Goal: Transaction & Acquisition: Book appointment/travel/reservation

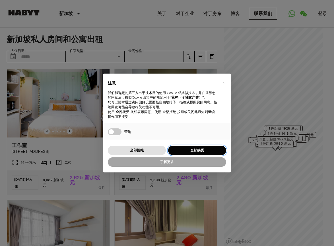
click at [181, 149] on button "全部接受" at bounding box center [197, 150] width 58 height 9
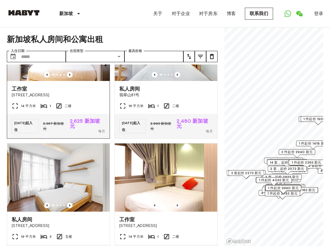
scroll to position [57, 0]
click at [66, 110] on div "14 平方米 1 二楼" at bounding box center [58, 107] width 102 height 11
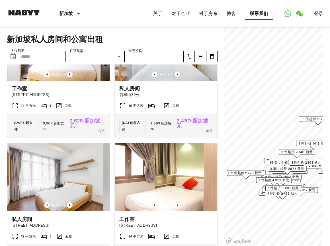
click at [123, 36] on span "新加坡私人房间和公寓出租" at bounding box center [112, 39] width 210 height 10
click at [164, 107] on icon at bounding box center [166, 105] width 5 height 5
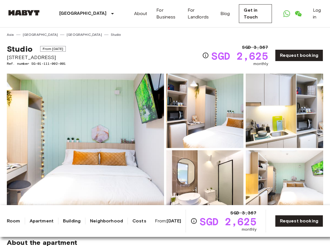
click at [181, 47] on div "Studio From Aug 17 2025 115 Geylang Road Singapore Ref. number SG-01-111-002-00…" at bounding box center [165, 52] width 316 height 30
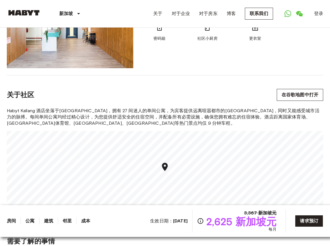
scroll to position [398, 0]
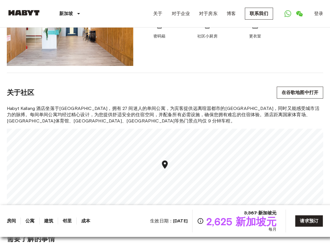
click at [189, 121] on span "Habyt Kallang 酒店坐落于加冷街区，拥有 27 间迷人的单间公寓，为宾客提供远离喧嚣都市的宁静港湾，同时又能感受城市活力的脉搏。每间单间公寓均经过…" at bounding box center [165, 115] width 316 height 19
click at [187, 90] on div "关于社区 在谷歌地图中打开" at bounding box center [165, 93] width 316 height 12
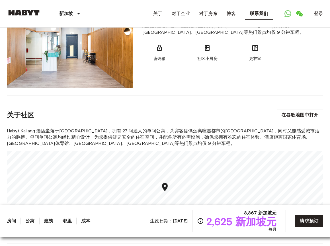
scroll to position [341, 0]
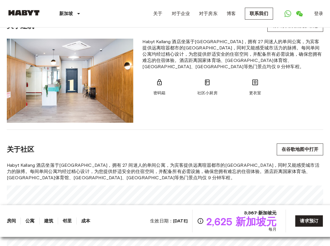
click at [186, 102] on div "Habyt Kallang 酒店坐落于加冷街区，拥有 27 间迷人的单间公寓，为宾客提供远离喧嚣都市的宁静港湾，同时又能感受城市活力的脉搏。每间单间公寓均经过…" at bounding box center [233, 81] width 190 height 84
click at [181, 82] on div "密码箱 社区小厨房 更衣室" at bounding box center [232, 87] width 181 height 17
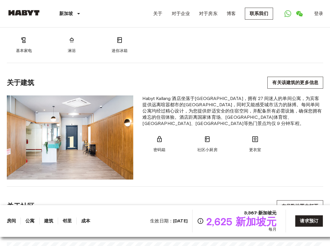
click at [181, 82] on div "关于建筑 有关该建筑的更多信息" at bounding box center [165, 83] width 316 height 12
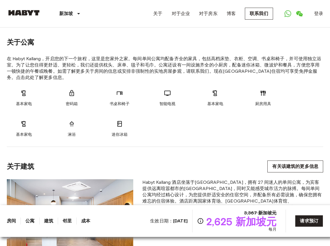
scroll to position [199, 0]
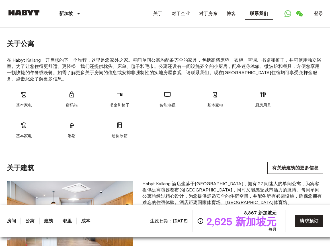
click at [184, 140] on section "关于公寓 在 Habyt Kallang，开启您的下一个旅程，这里是您家外之家。每间单间公寓均配备齐全的家具，包括高档床垫、衣柜、空调、书桌和椅子，并可使用独…" at bounding box center [165, 87] width 316 height 123
click at [193, 113] on div "基本家电 密码箱 书桌和椅子 智能电视 基本家电 厨房用具 基本家电 淋浴 迷你冰箱" at bounding box center [165, 115] width 316 height 48
click at [192, 96] on div "基本家电 密码箱 书桌和椅子 智能电视 基本家电 厨房用具 基本家电 淋浴 迷你冰箱" at bounding box center [165, 115] width 316 height 48
click at [45, 111] on div "基本家电 密码箱 书桌和椅子 智能电视 基本家电 厨房用具 基本家电 淋浴 迷你冰箱" at bounding box center [165, 115] width 316 height 48
click at [228, 112] on div "基本家电 密码箱 书桌和椅子 智能电视 基本家电 厨房用具 基本家电 淋浴 迷你冰箱" at bounding box center [165, 115] width 316 height 48
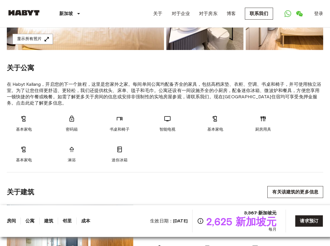
scroll to position [114, 0]
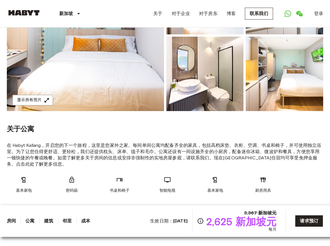
click at [188, 128] on div "关于公寓" at bounding box center [165, 129] width 316 height 9
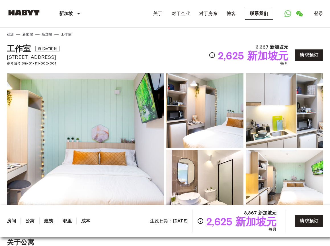
scroll to position [0, 0]
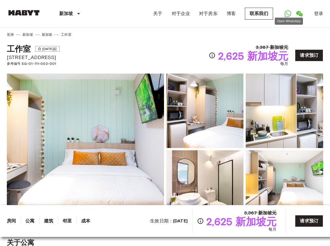
click at [288, 14] on icon "打开 WhatsApp" at bounding box center [287, 13] width 7 height 7
click at [168, 41] on div "工作室 自 2025 年 8 月 17 日起 新加坡芽笼路115号 参考编号 SG-01-111-002-001 3,367 新加坡元 2,625 新加坡元 …" at bounding box center [165, 52] width 316 height 30
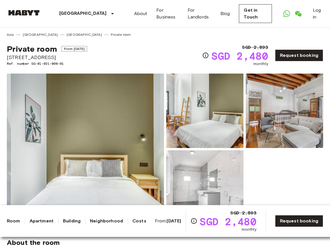
click at [152, 54] on div "Private room From Aug 17 2025 81 Emerald Hill Ref. number SG-01-021-008-01 SGD …" at bounding box center [165, 52] width 316 height 30
click at [285, 15] on icon "Open WhatsApp" at bounding box center [286, 13] width 3 height 3
click at [160, 60] on div "Private room From Aug 17 2025 81 Emerald Hill Ref. number SG-01-021-008-01 SGD …" at bounding box center [165, 52] width 316 height 30
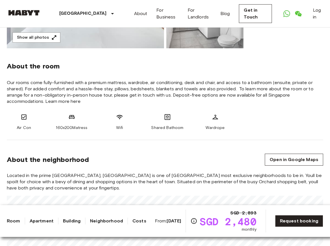
scroll to position [228, 0]
